Goal: Task Accomplishment & Management: Use online tool/utility

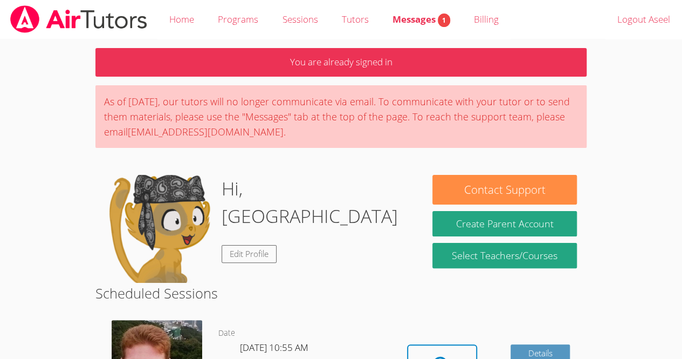
click at [641, 218] on body "Home Programs Sessions Tutors Messages 1 Billing Logout Aseel You are already s…" at bounding box center [341, 179] width 682 height 359
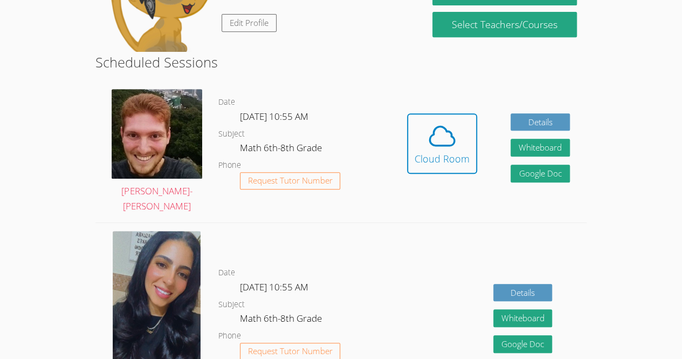
scroll to position [231, 0]
click at [454, 164] on div "Cloud Room" at bounding box center [442, 158] width 55 height 15
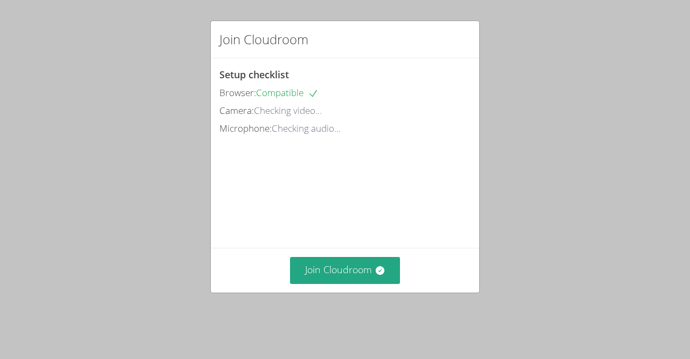
click at [606, 205] on div "Join Cloudroom Setup checklist Browser: Compatible Camera: Checking video... Mi…" at bounding box center [345, 179] width 690 height 359
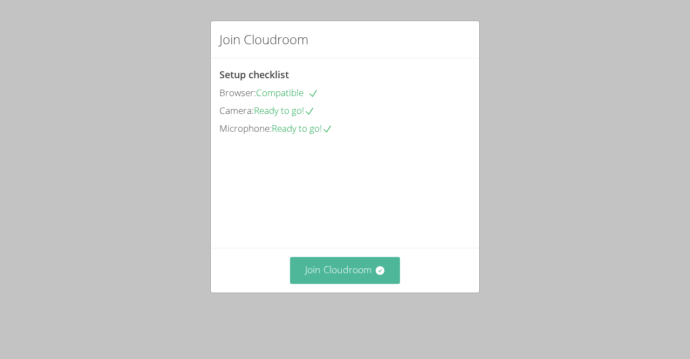
click at [368, 277] on button "Join Cloudroom" at bounding box center [345, 270] width 111 height 26
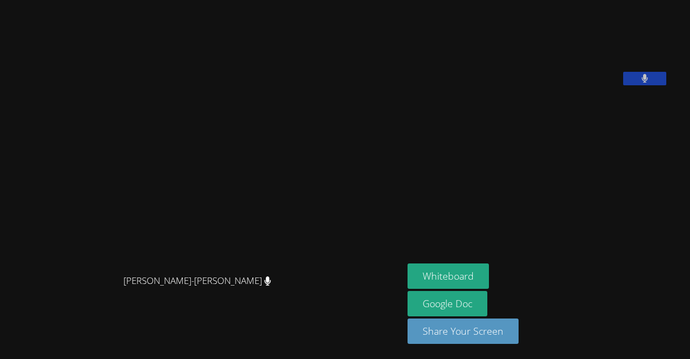
click at [438, 216] on aside "[PERSON_NAME] Whiteboard Google Doc Share Your Screen" at bounding box center [538, 179] width 270 height 359
click at [471, 268] on button "Whiteboard" at bounding box center [448, 275] width 81 height 25
